Goal: Task Accomplishment & Management: Manage account settings

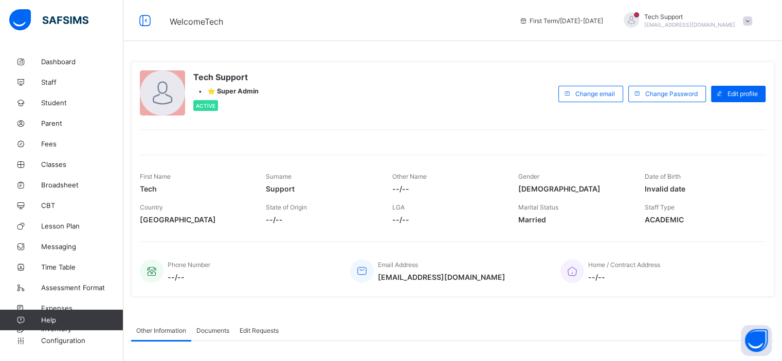
click at [445, 68] on div "Tech Support • ⭐ Super Admin Active Change email Change Password Edit profile F…" at bounding box center [452, 179] width 643 height 235
click at [58, 101] on span "Student" at bounding box center [82, 103] width 82 height 8
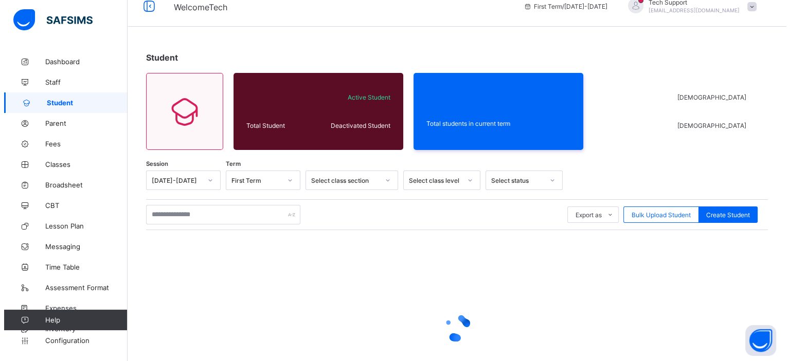
scroll to position [93, 0]
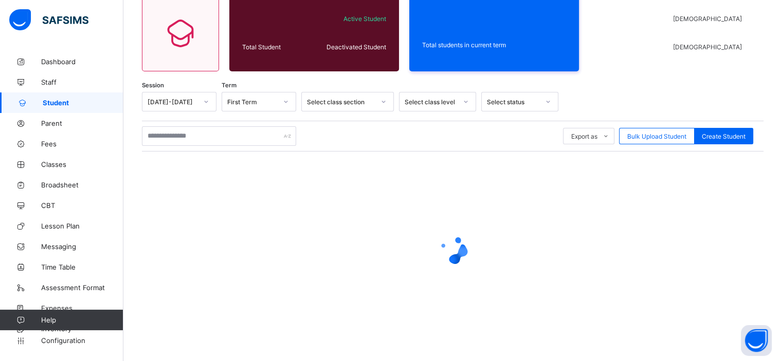
click at [653, 146] on div "Export as Pdf Report Excel Report Excel Report (LMS) Bulk Upload Student Create…" at bounding box center [453, 136] width 622 height 31
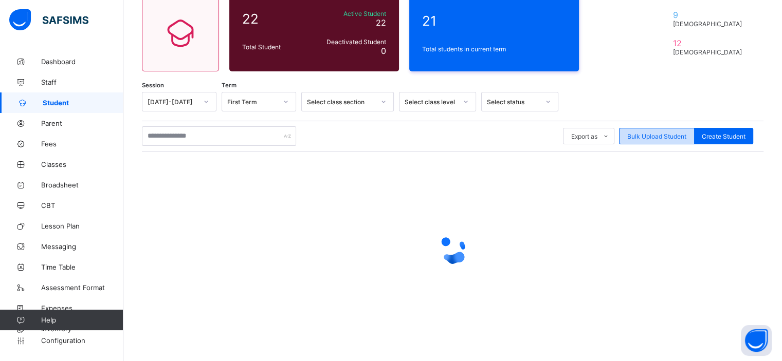
click at [658, 137] on span "Bulk Upload Student" at bounding box center [656, 137] width 59 height 8
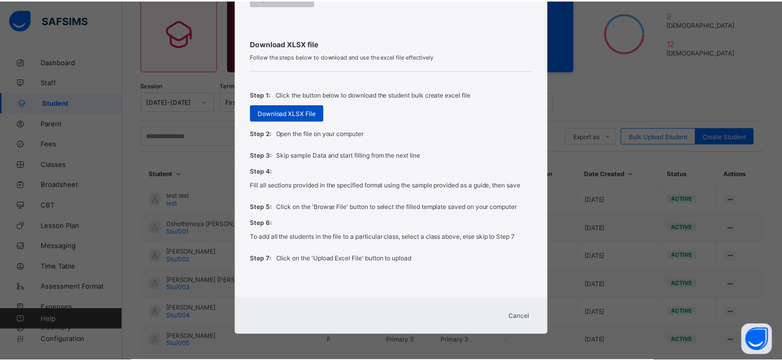
scroll to position [323, 0]
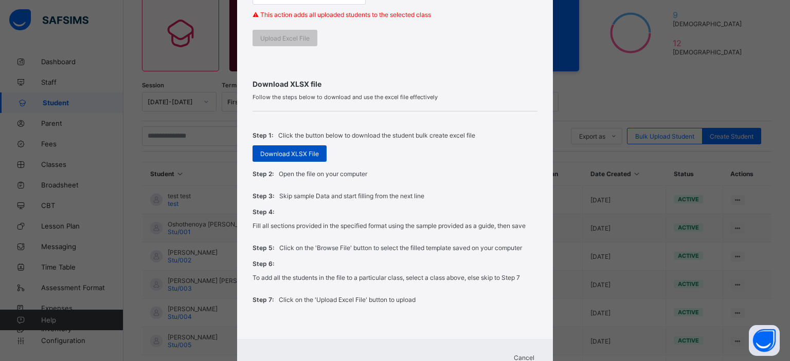
click at [294, 153] on span "Download XLSX File" at bounding box center [289, 154] width 59 height 8
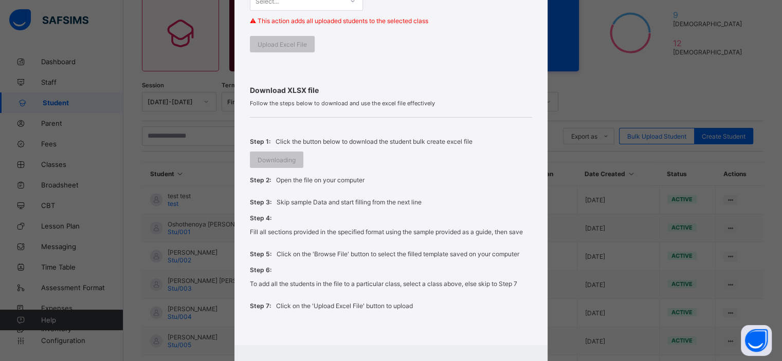
scroll to position [341, 0]
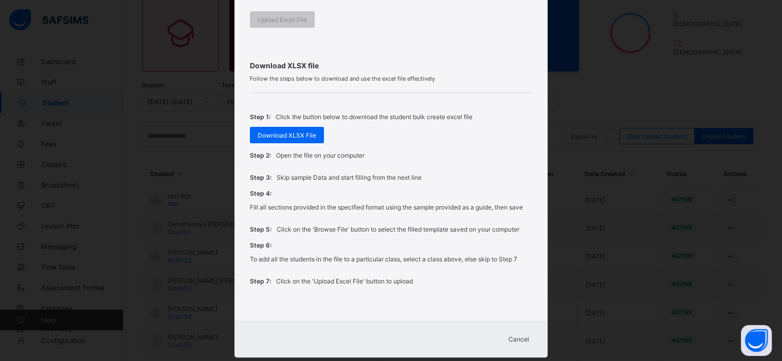
click at [387, 47] on div "Download XLSX file Follow the steps below to download and use the excel file ef…" at bounding box center [391, 173] width 282 height 265
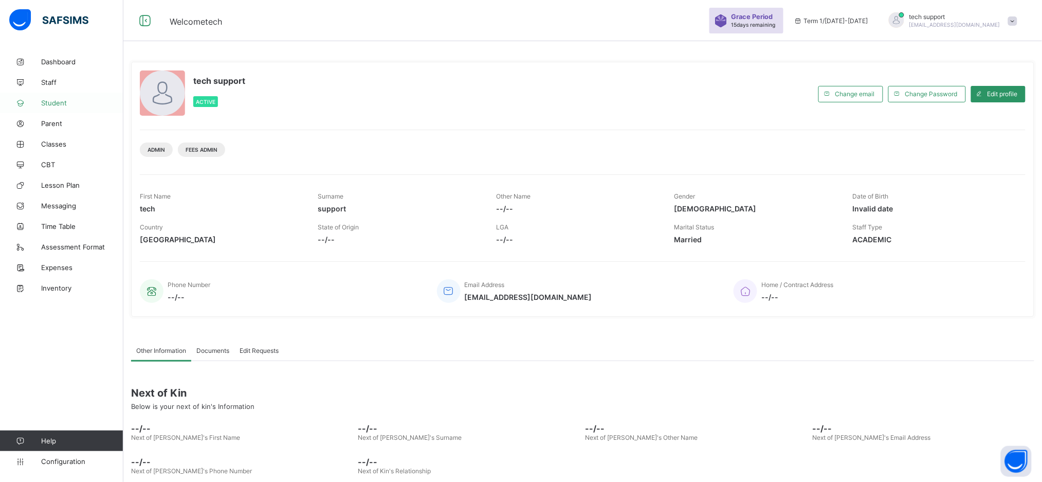
click at [51, 102] on span "Student" at bounding box center [82, 103] width 82 height 8
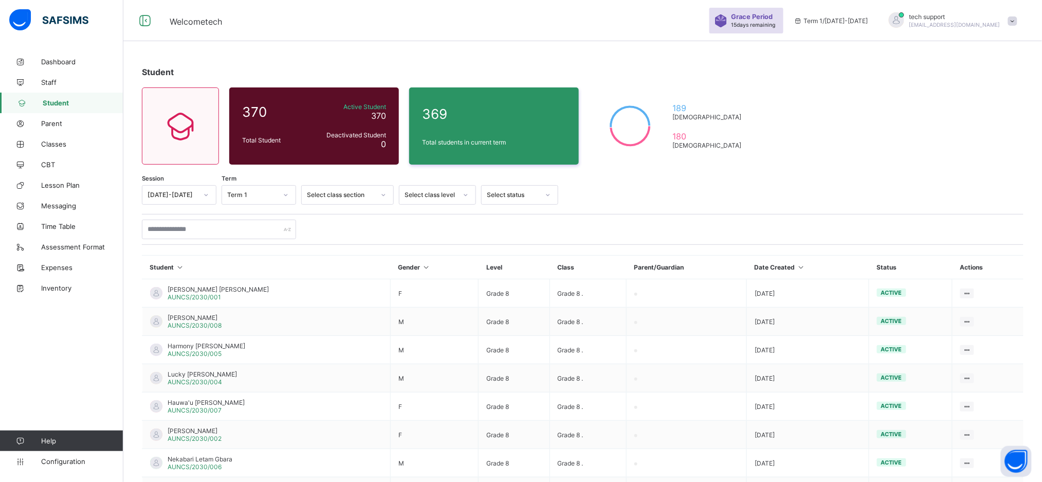
click at [1018, 23] on span at bounding box center [1012, 20] width 9 height 9
click at [979, 115] on li "Subscription" at bounding box center [984, 120] width 76 height 17
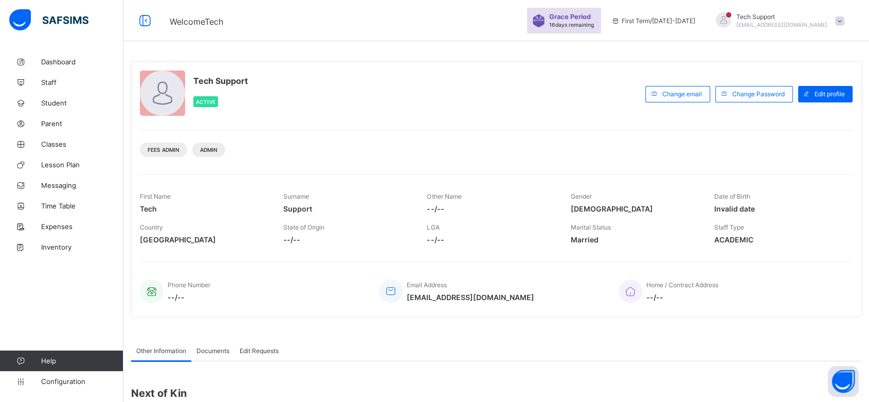
click at [782, 21] on span at bounding box center [839, 20] width 9 height 9
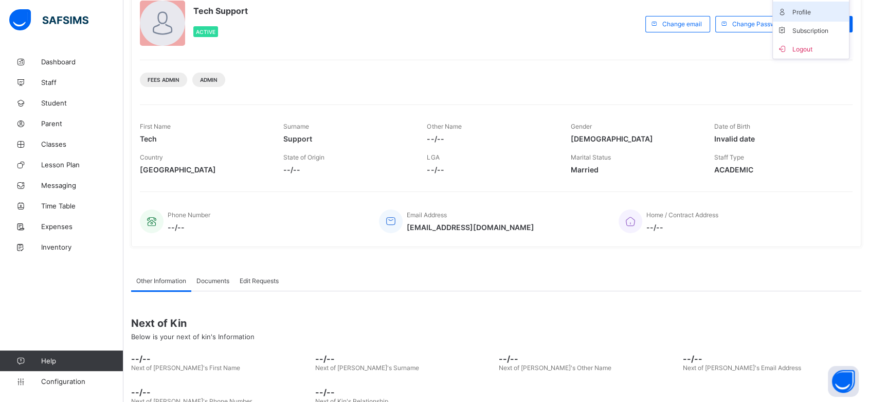
scroll to position [70, 0]
click at [782, 52] on span "Logout" at bounding box center [811, 48] width 68 height 12
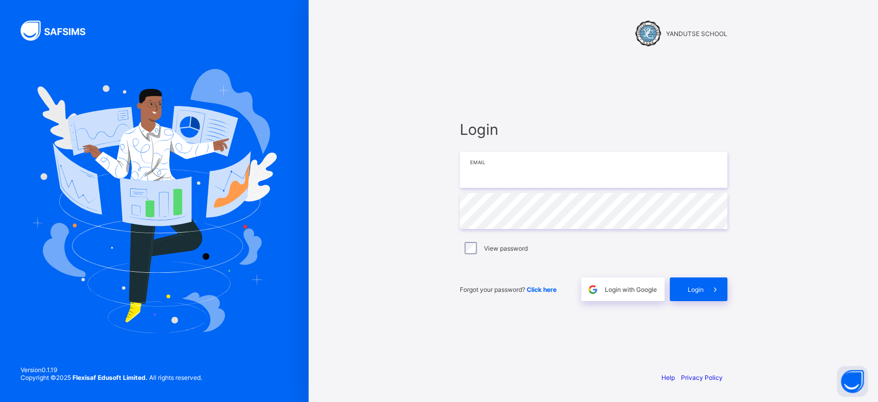
type input "**********"
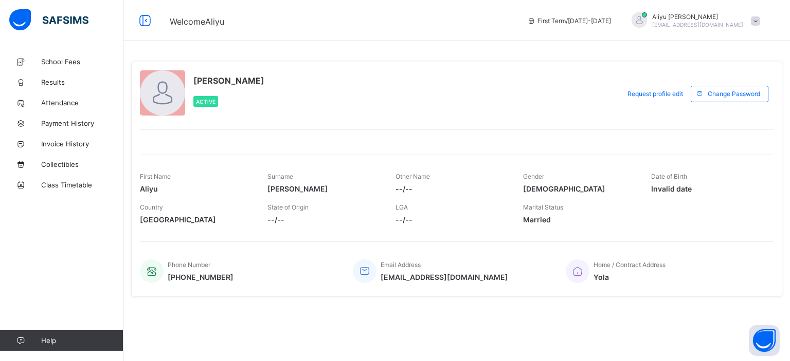
click at [755, 21] on span at bounding box center [755, 20] width 9 height 9
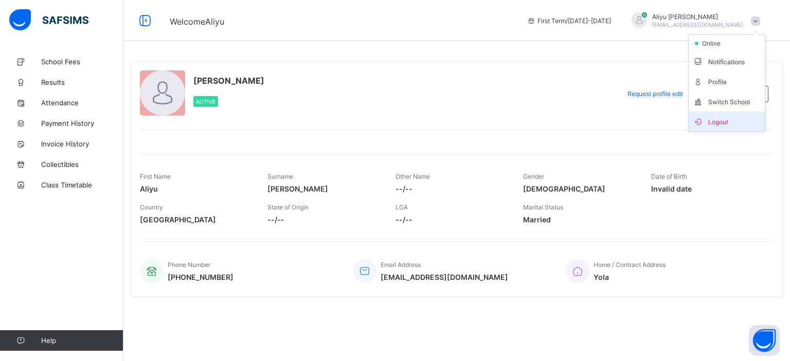
click at [721, 116] on span "Logout" at bounding box center [727, 122] width 68 height 12
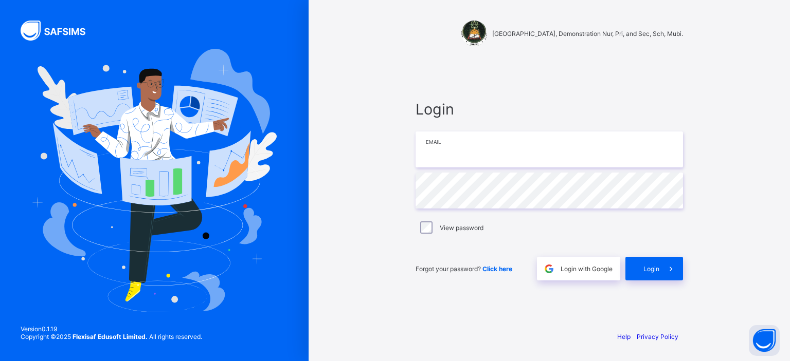
type input "**********"
click at [556, 268] on span at bounding box center [549, 269] width 24 height 24
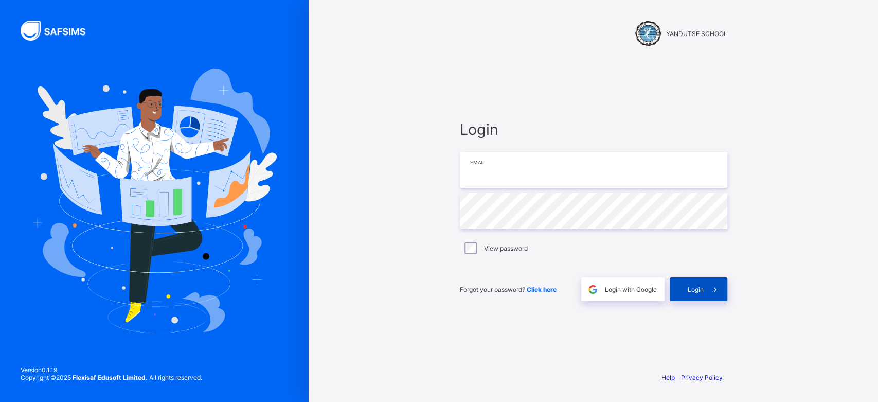
type input "**********"
click at [684, 291] on div "Login" at bounding box center [698, 289] width 58 height 24
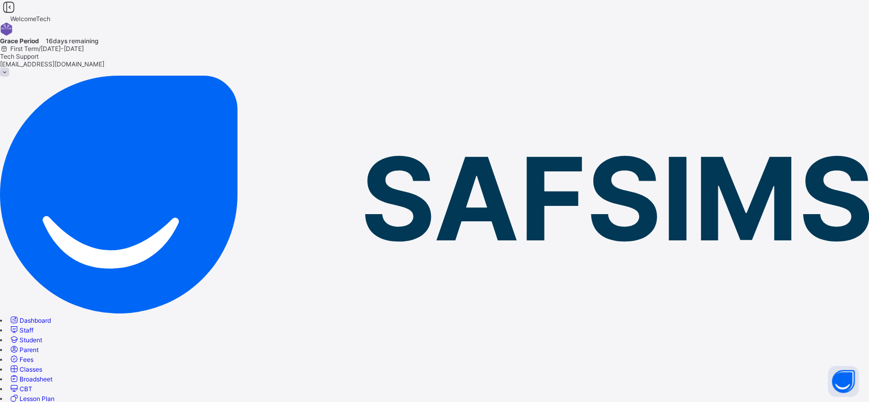
click at [33, 355] on span "Fees" at bounding box center [27, 359] width 14 height 8
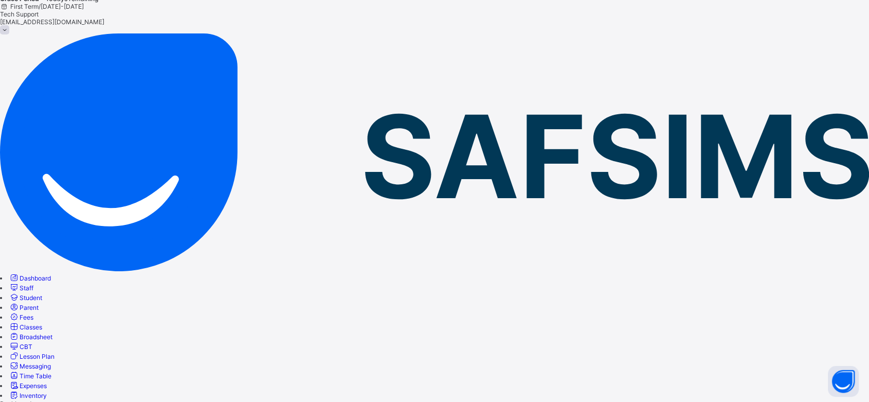
scroll to position [53, 0]
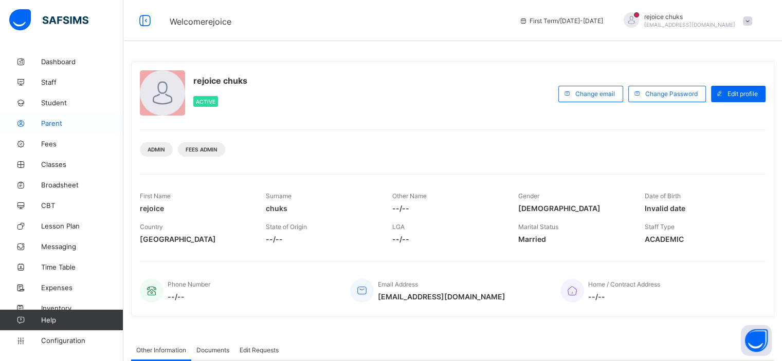
click at [66, 123] on span "Parent" at bounding box center [82, 123] width 82 height 8
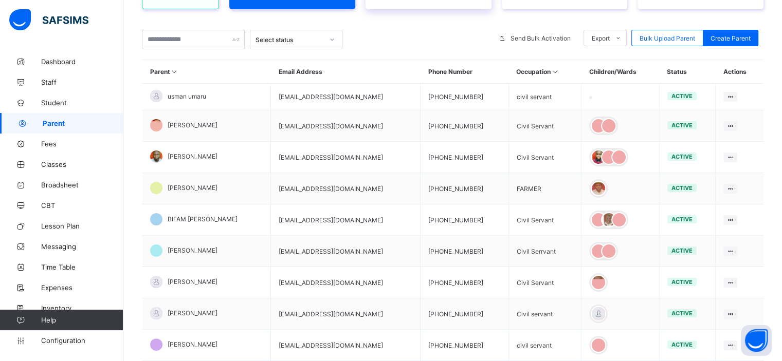
scroll to position [173, 0]
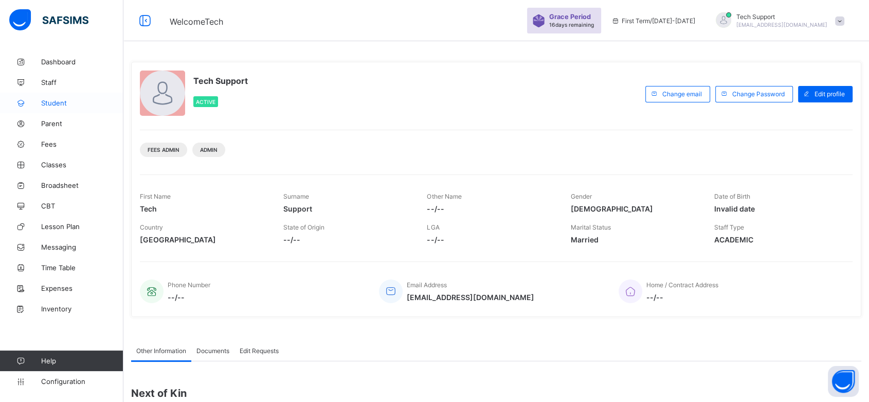
click at [58, 106] on span "Student" at bounding box center [82, 103] width 82 height 8
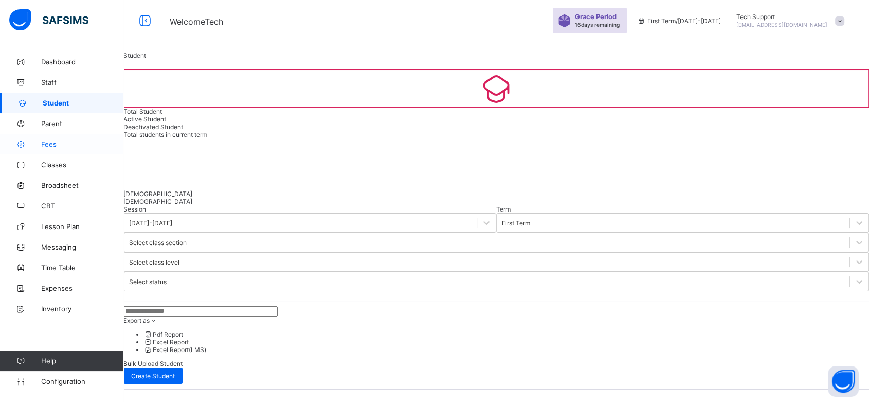
click at [50, 147] on span "Fees" at bounding box center [82, 144] width 82 height 8
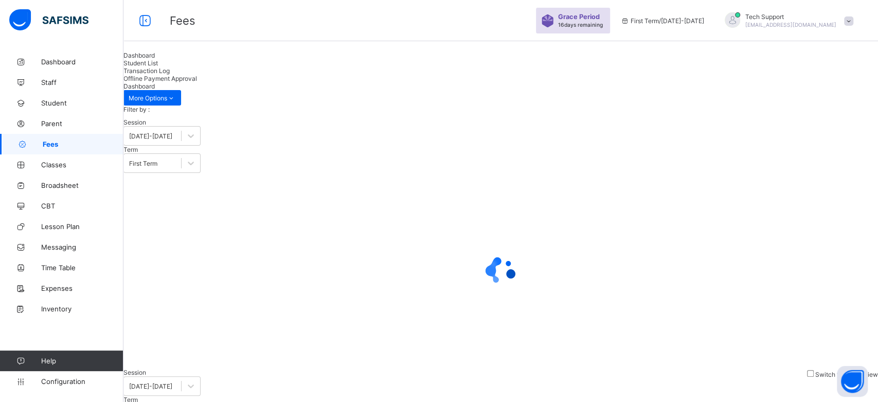
click at [218, 67] on div "Student List" at bounding box center [500, 63] width 754 height 8
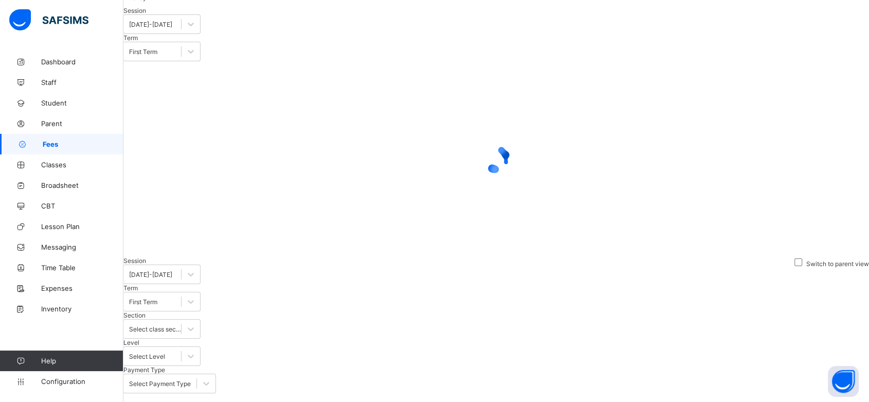
scroll to position [119, 0]
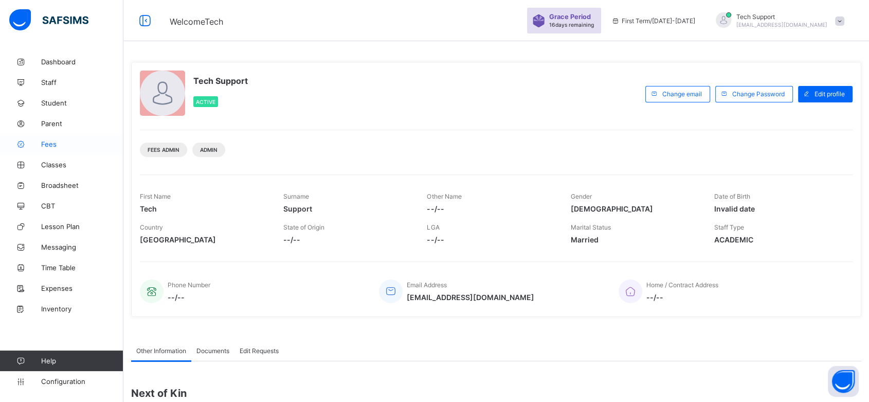
click at [49, 146] on span "Fees" at bounding box center [82, 144] width 82 height 8
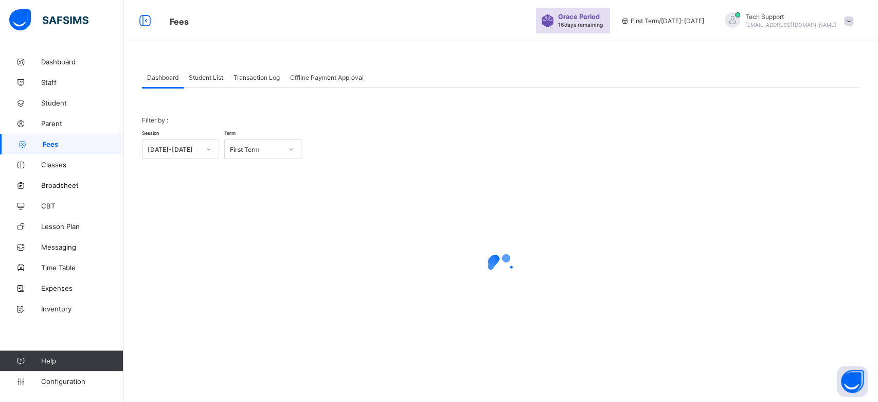
click at [222, 77] on span "Student List" at bounding box center [206, 78] width 34 height 8
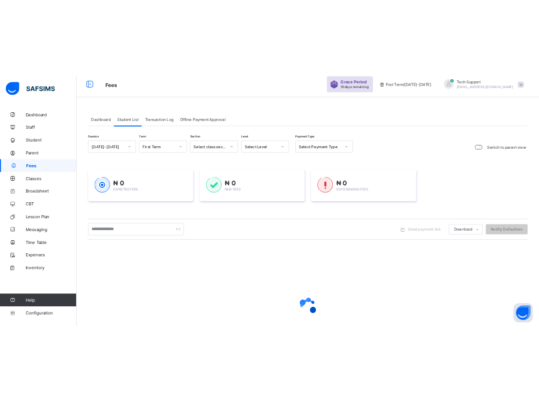
scroll to position [7, 0]
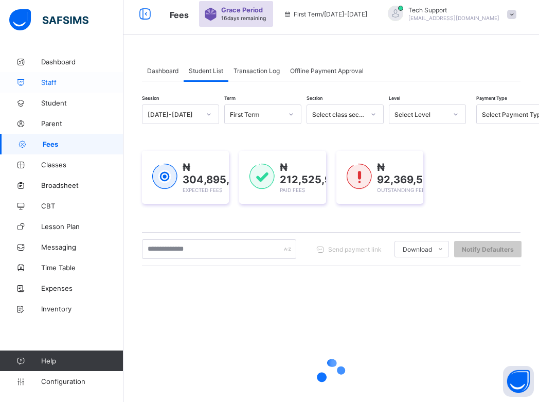
click at [60, 84] on span "Staff" at bounding box center [82, 82] width 82 height 8
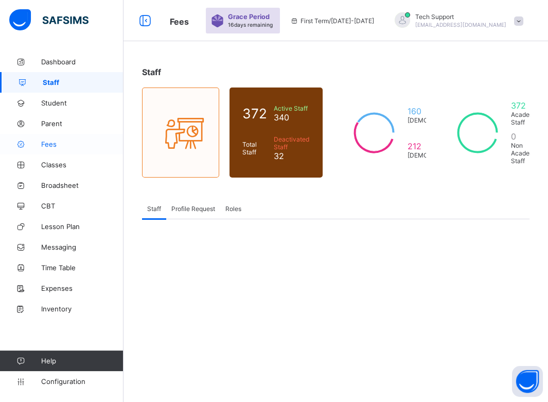
click at [51, 149] on link "Fees" at bounding box center [61, 144] width 123 height 21
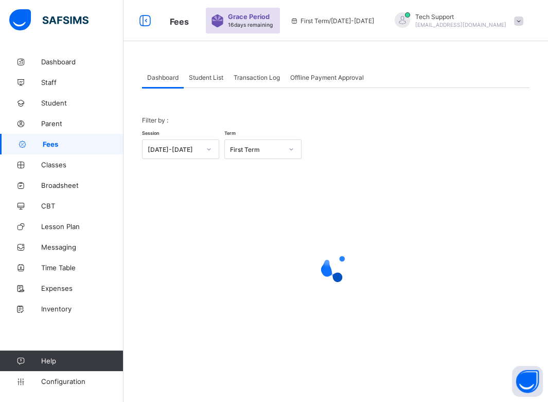
click at [204, 74] on span "Student List" at bounding box center [206, 78] width 34 height 8
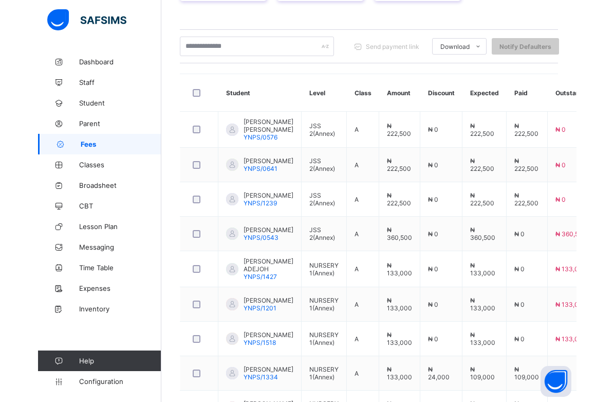
scroll to position [210, 0]
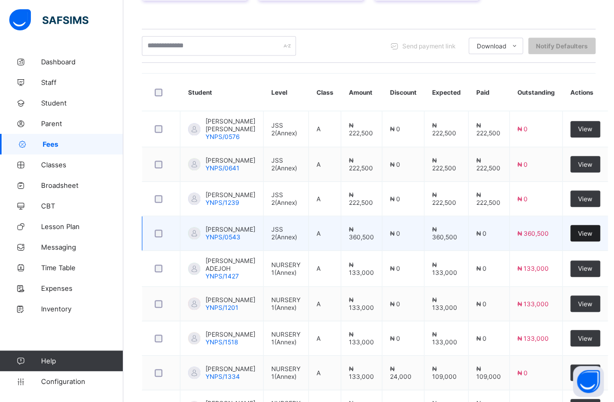
click at [572, 241] on div "View" at bounding box center [586, 233] width 30 height 16
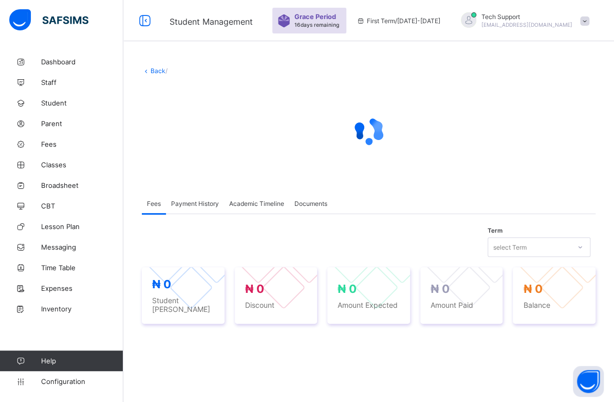
click at [158, 72] on link "Back" at bounding box center [158, 71] width 15 height 8
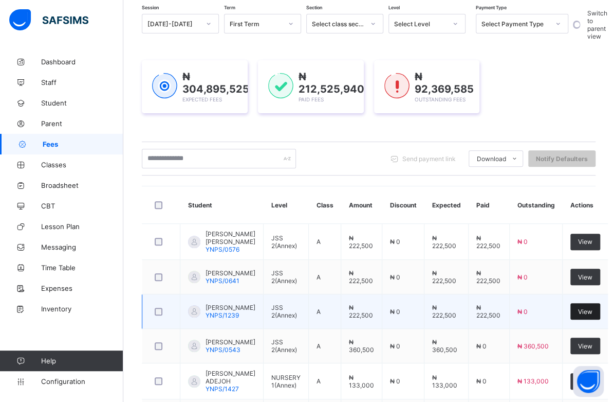
scroll to position [137, 0]
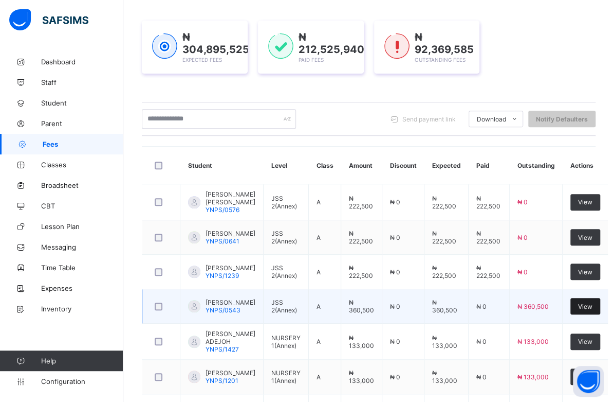
click at [581, 310] on span "View" at bounding box center [585, 306] width 14 height 8
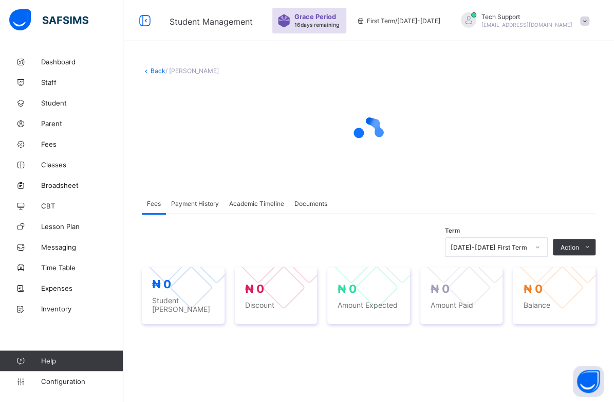
click at [154, 73] on link "Back" at bounding box center [158, 71] width 15 height 8
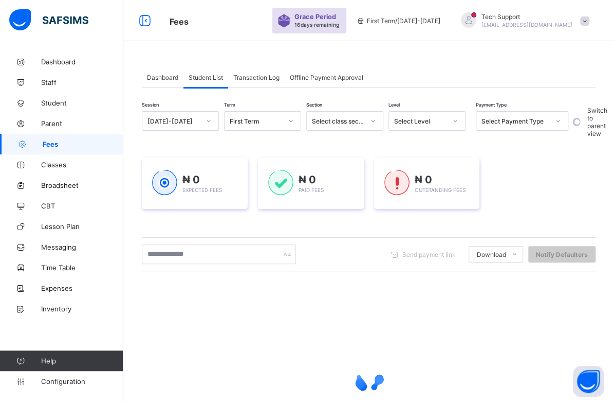
click at [590, 19] on span at bounding box center [585, 20] width 9 height 9
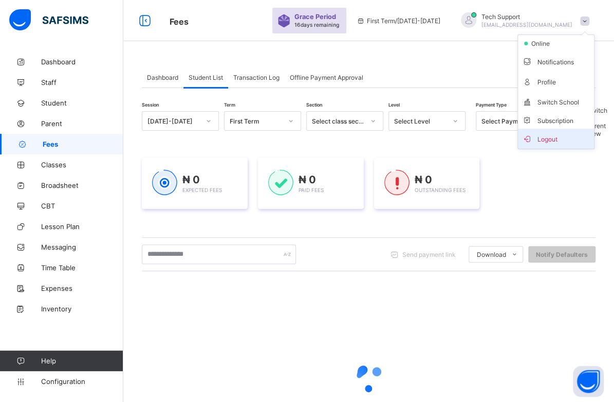
click at [569, 139] on span "Logout" at bounding box center [556, 139] width 68 height 12
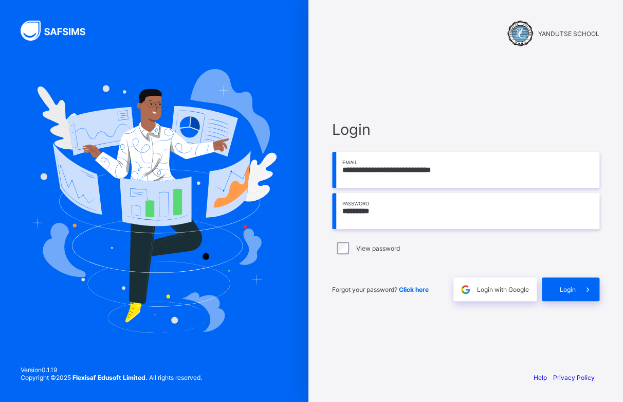
click at [438, 74] on div "**********" at bounding box center [466, 210] width 288 height 305
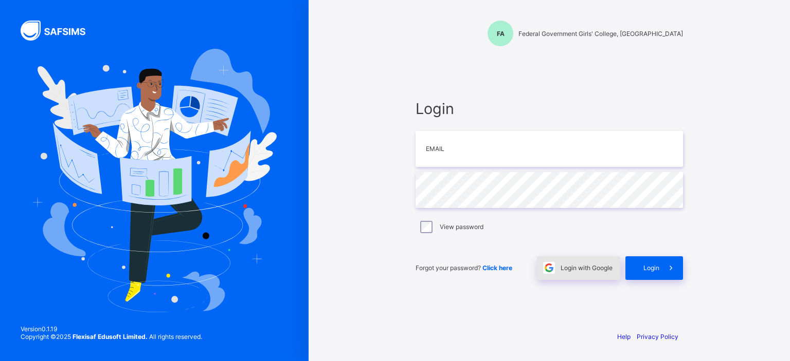
click at [578, 267] on span "Login with Google" at bounding box center [586, 268] width 52 height 8
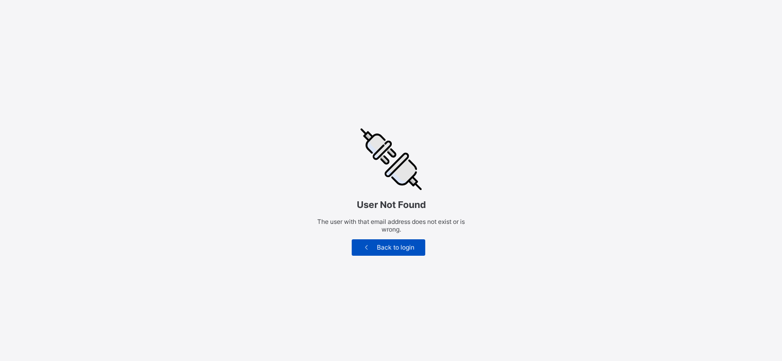
click at [388, 249] on span "Back to login" at bounding box center [395, 248] width 43 height 8
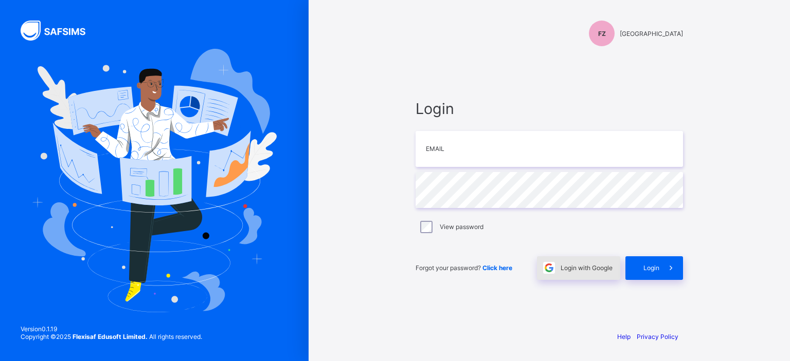
click at [565, 269] on span "Login with Google" at bounding box center [586, 268] width 52 height 8
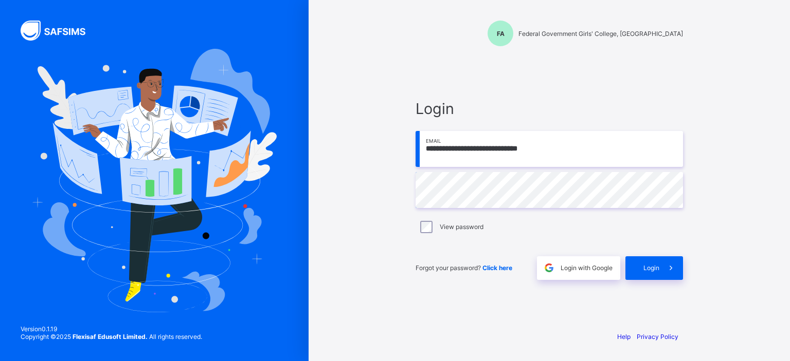
drag, startPoint x: 487, startPoint y: 150, endPoint x: 515, endPoint y: 162, distance: 30.6
click at [487, 150] on input "**********" at bounding box center [548, 149] width 267 height 36
type input "**********"
click at [642, 275] on div "Login" at bounding box center [654, 269] width 58 height 24
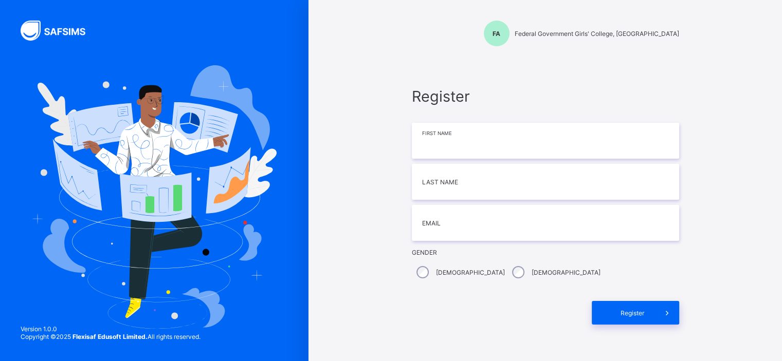
click at [462, 153] on input at bounding box center [545, 141] width 267 height 36
type input "*******"
click at [449, 191] on input at bounding box center [545, 182] width 267 height 36
type input "*******"
click at [444, 224] on input "*" at bounding box center [545, 223] width 267 height 36
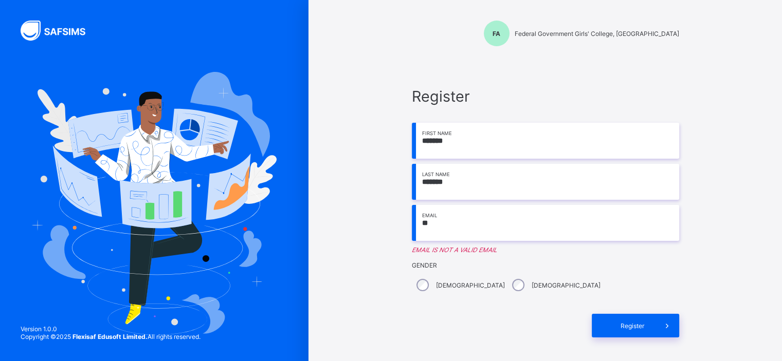
type input "**********"
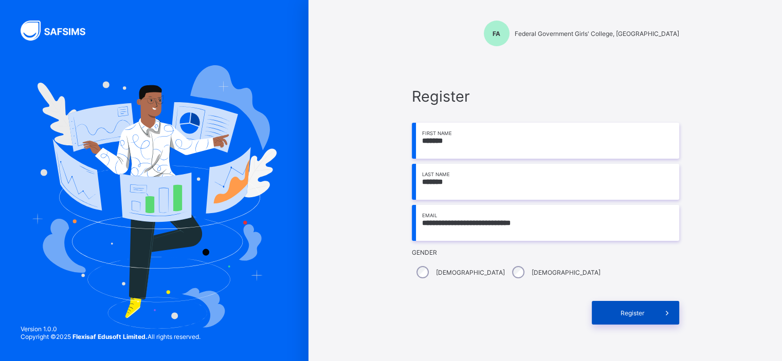
click at [626, 309] on div "Register" at bounding box center [635, 313] width 87 height 24
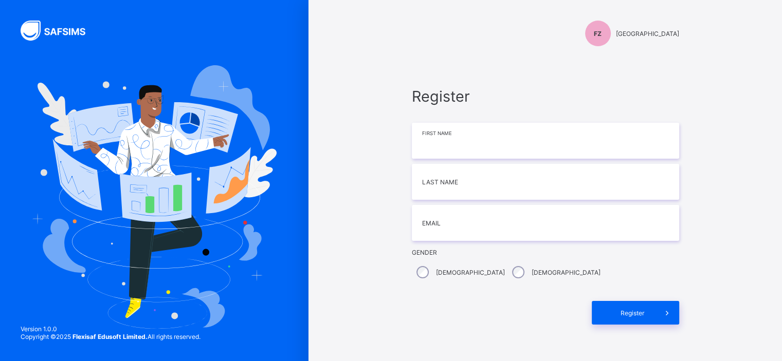
click at [498, 147] on input at bounding box center [545, 141] width 267 height 36
type input "*******"
click at [476, 185] on input at bounding box center [545, 182] width 267 height 36
type input "*******"
click at [461, 231] on input "email" at bounding box center [545, 223] width 267 height 36
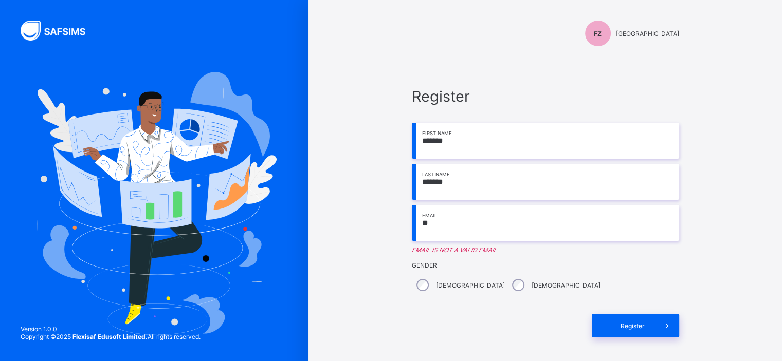
type input "**********"
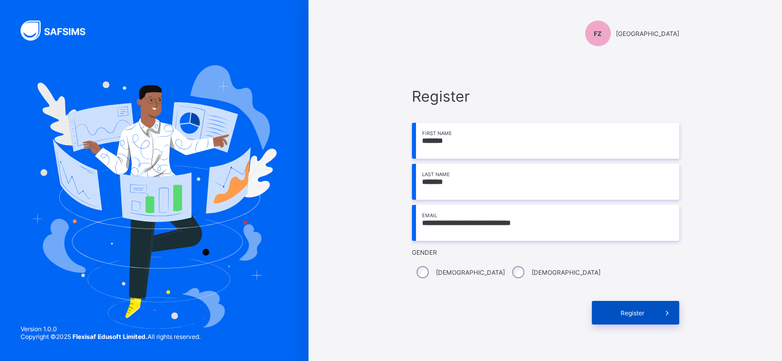
click at [626, 318] on div "Register" at bounding box center [635, 313] width 87 height 24
click at [640, 311] on span "Register" at bounding box center [633, 314] width 46 height 8
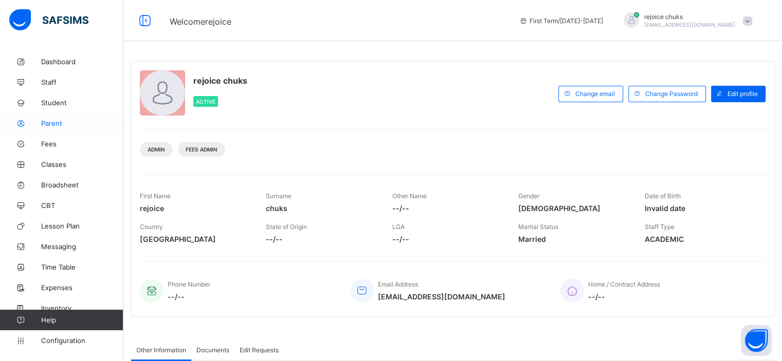
click at [55, 121] on span "Parent" at bounding box center [82, 123] width 82 height 8
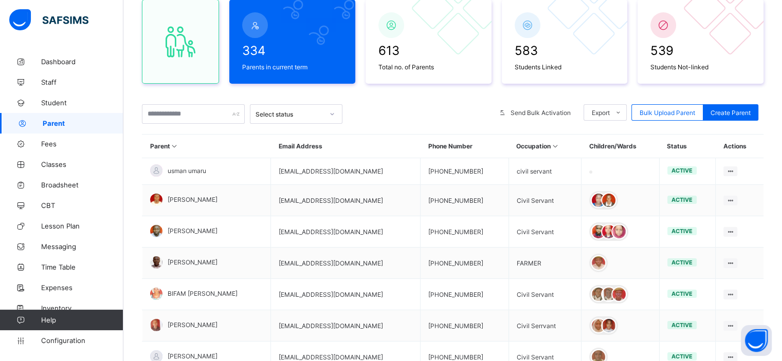
scroll to position [128, 0]
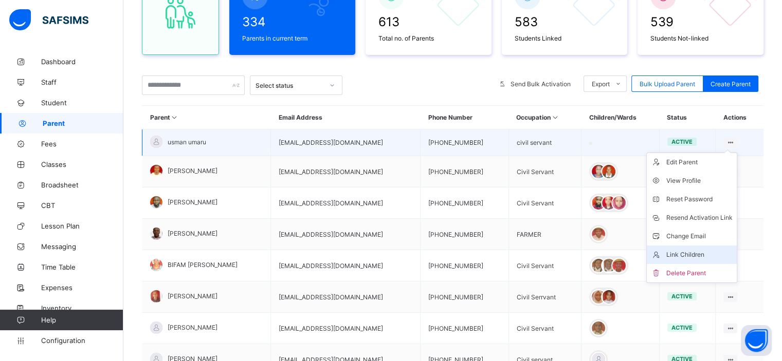
click at [693, 255] on div "Link Children" at bounding box center [699, 255] width 66 height 10
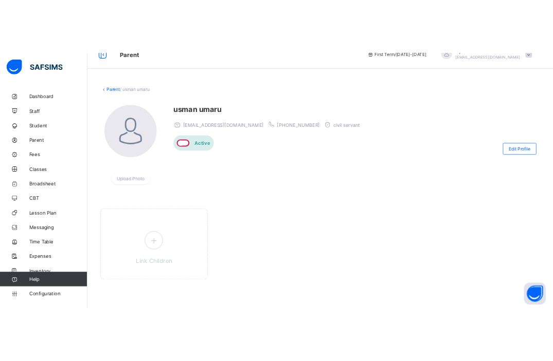
scroll to position [8, 0]
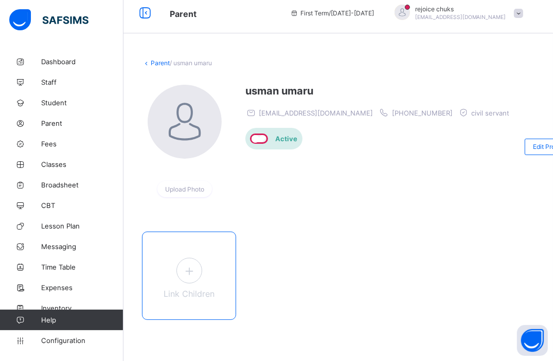
click at [189, 265] on icon at bounding box center [188, 271] width 19 height 16
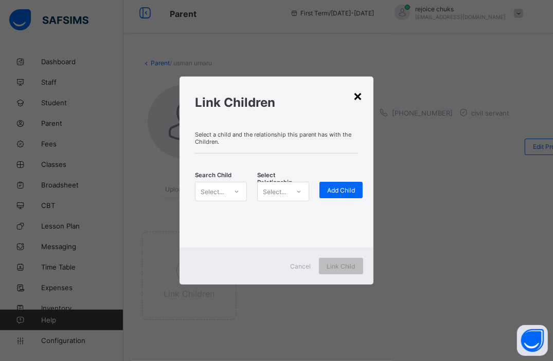
click at [357, 94] on div "×" at bounding box center [358, 95] width 10 height 17
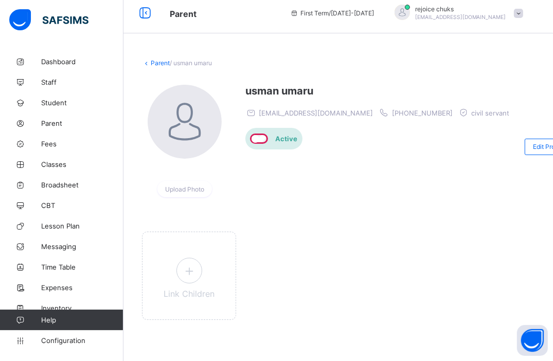
click at [380, 226] on div "Link Children" at bounding box center [338, 281] width 392 height 130
click at [193, 269] on icon at bounding box center [188, 271] width 19 height 16
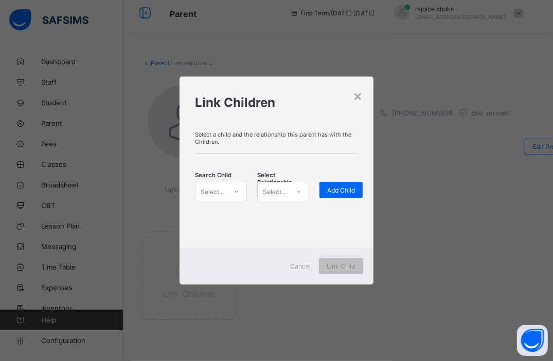
click at [233, 191] on icon at bounding box center [236, 192] width 6 height 10
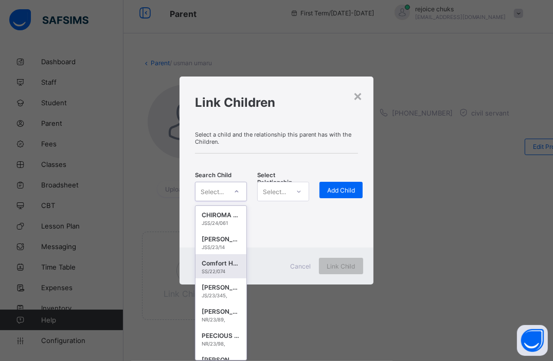
click at [218, 261] on div "Comfort Haruna" at bounding box center [221, 264] width 39 height 10
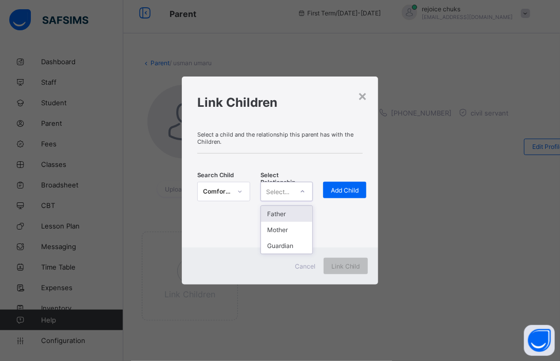
click at [302, 190] on icon at bounding box center [303, 192] width 6 height 10
click at [292, 242] on div "Guardian" at bounding box center [287, 246] width 52 height 16
click at [346, 195] on div "Add Child" at bounding box center [344, 190] width 43 height 16
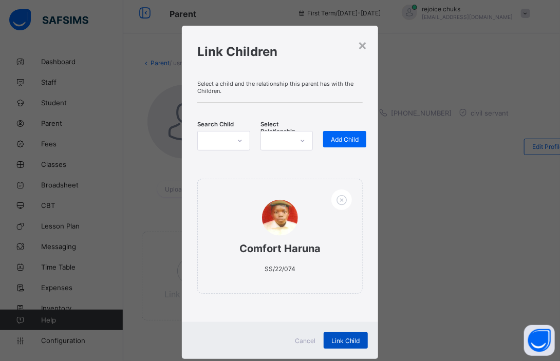
click at [344, 337] on span "Link Child" at bounding box center [346, 341] width 29 height 8
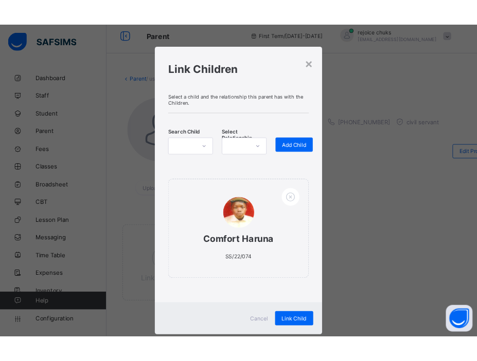
scroll to position [7, 0]
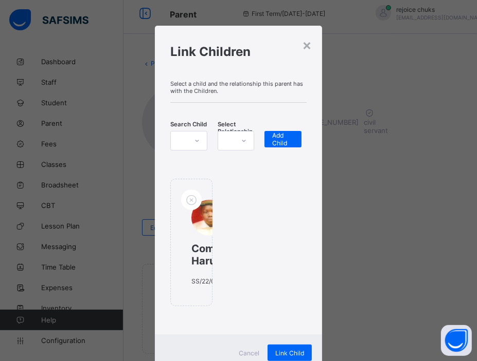
click at [361, 65] on div "× Link Children Select a child and the relationship this parent has with the Ch…" at bounding box center [238, 180] width 477 height 361
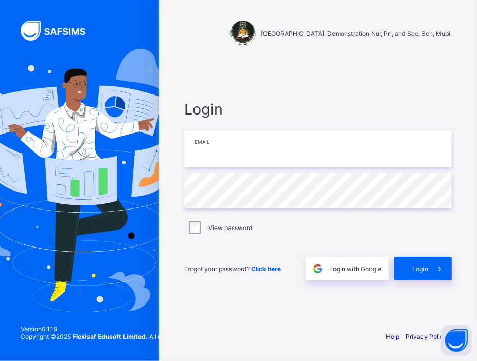
type input "**********"
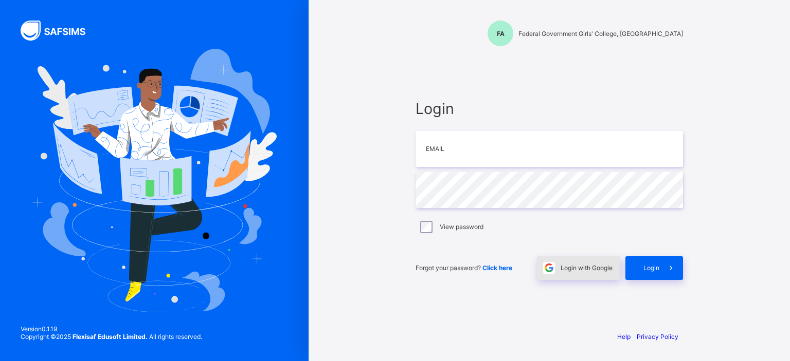
click at [566, 267] on span "Login with Google" at bounding box center [586, 268] width 52 height 8
click at [570, 262] on div "Login with Google" at bounding box center [578, 269] width 83 height 24
